Goal: Task Accomplishment & Management: Manage account settings

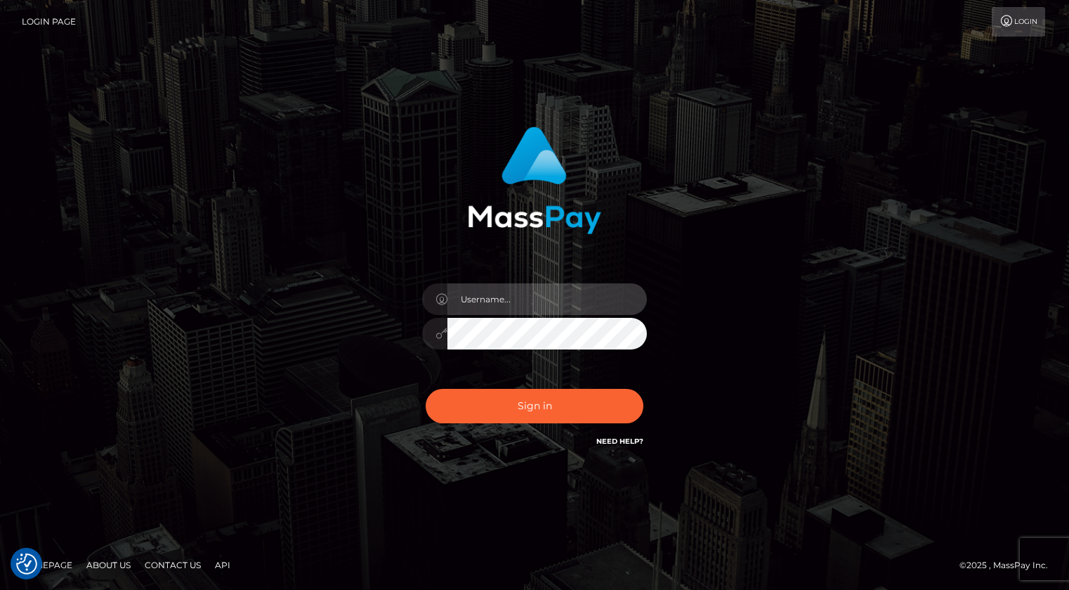
click at [499, 287] on input "text" at bounding box center [548, 299] width 200 height 32
type input "Kevin.xcite"
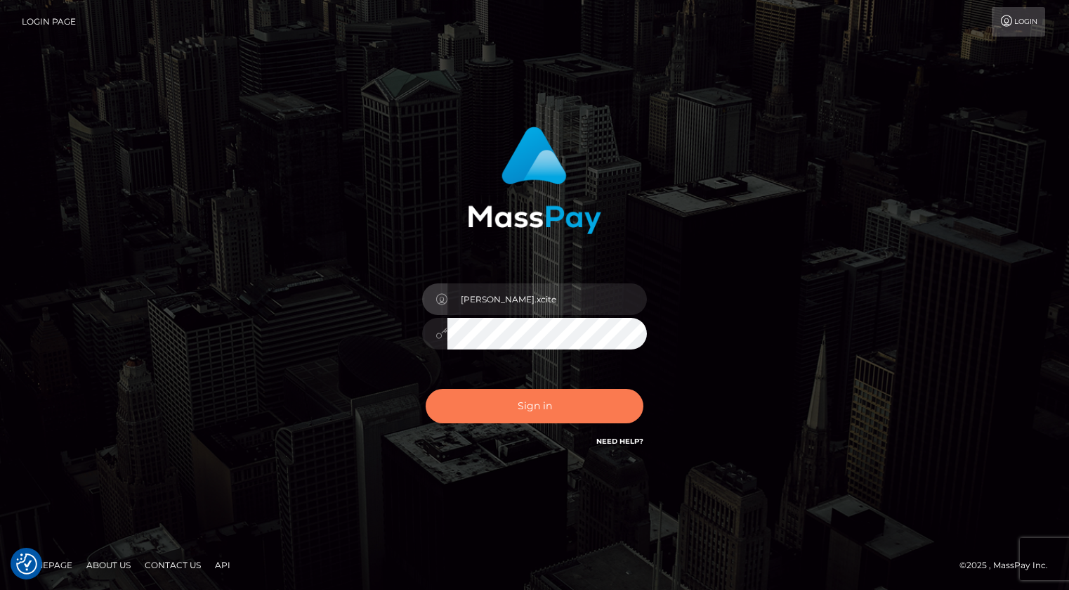
click at [611, 404] on button "Sign in" at bounding box center [535, 406] width 218 height 34
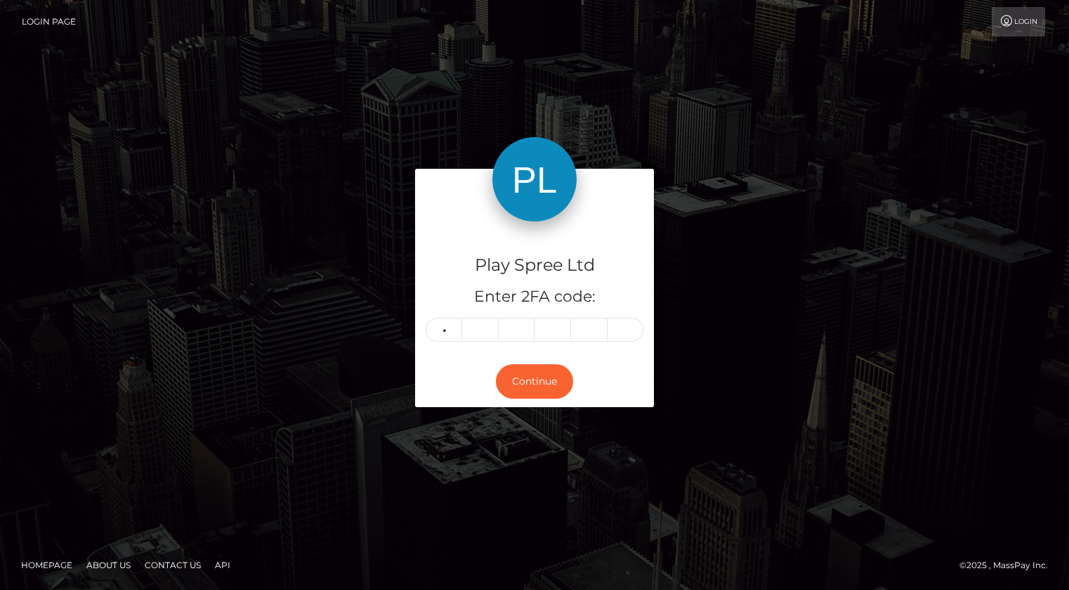
type input "7"
type input "2"
type input "6"
type input "5"
type input "7"
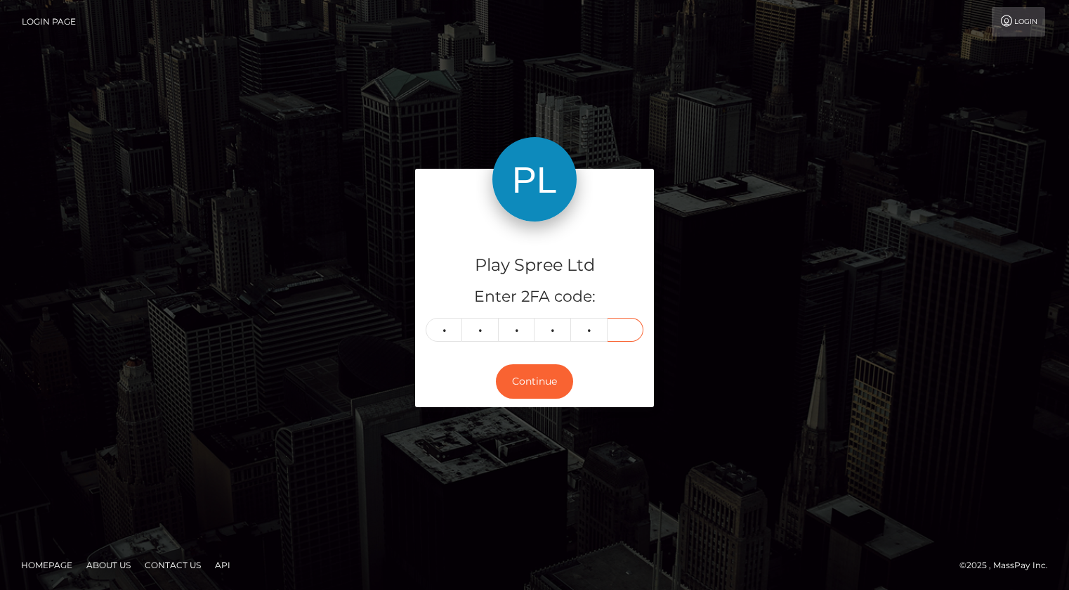
type input "5"
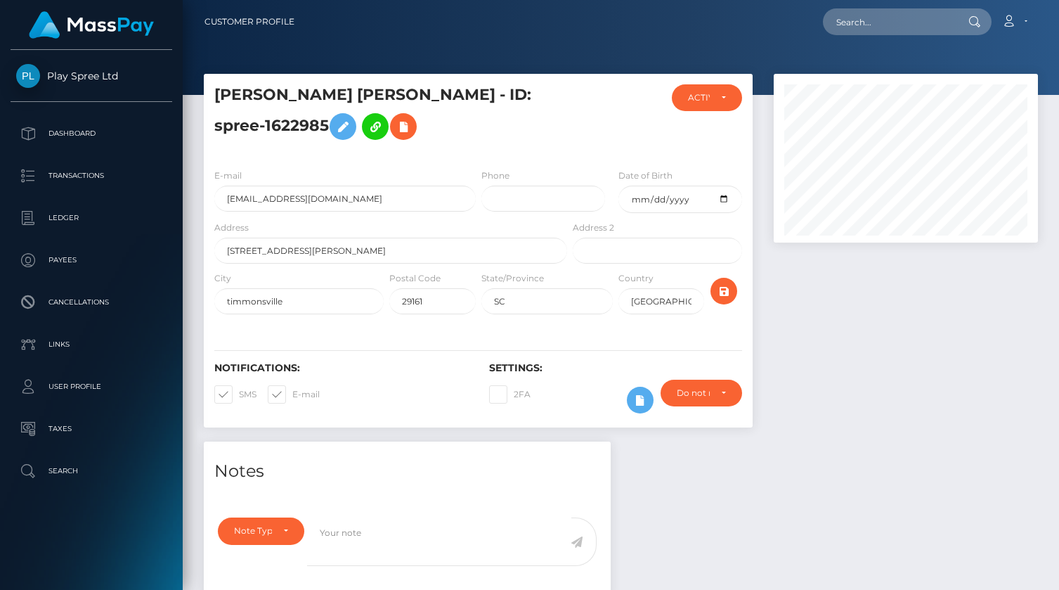
scroll to position [169, 264]
click at [59, 131] on p "Dashboard" at bounding box center [91, 133] width 150 height 21
click at [84, 134] on p "Dashboard" at bounding box center [91, 133] width 150 height 21
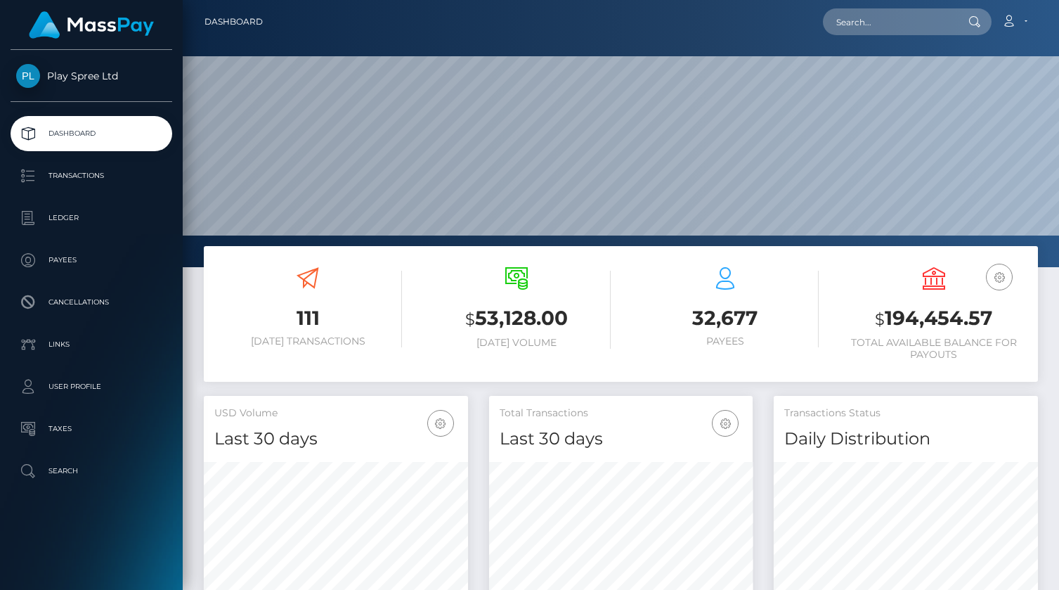
scroll to position [249, 264]
click at [979, 328] on h3 "$ 194,454.57" at bounding box center [934, 318] width 188 height 29
click at [977, 325] on h3 "$ 194,454.57" at bounding box center [934, 318] width 188 height 29
copy h3 "194,454.57"
